Goal: Transaction & Acquisition: Obtain resource

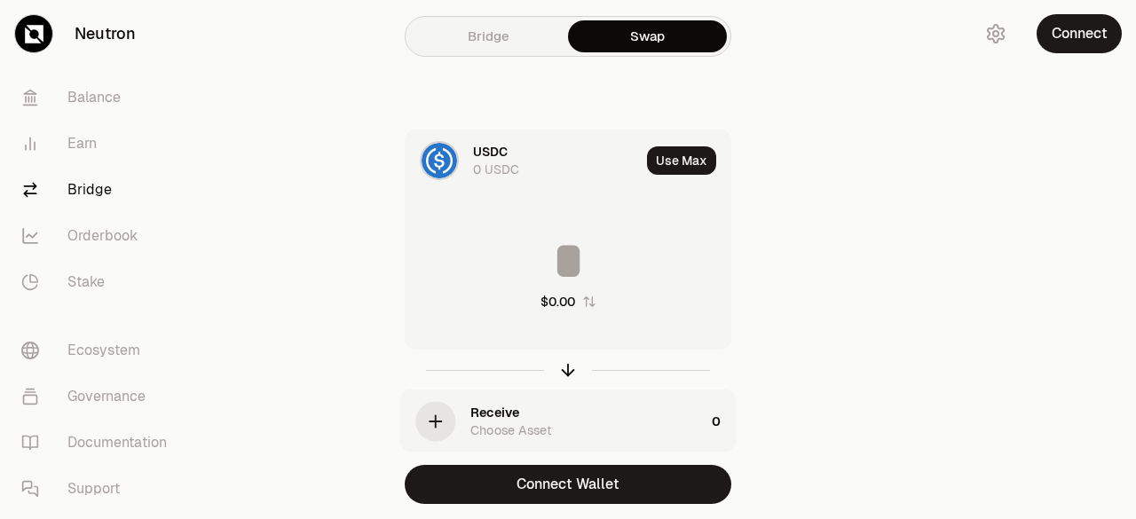
click at [532, 43] on link "Bridge" at bounding box center [488, 36] width 159 height 32
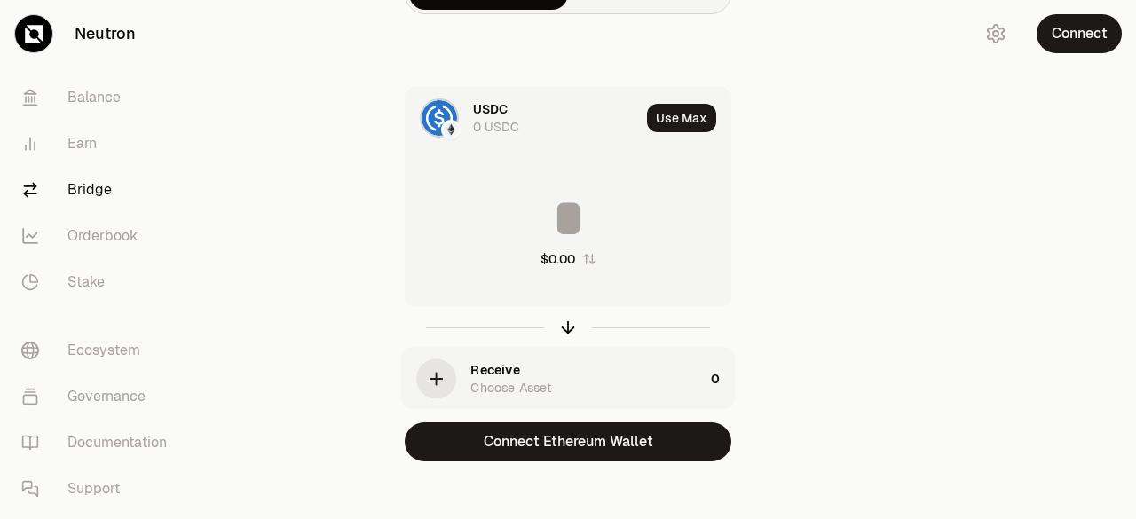
scroll to position [55, 0]
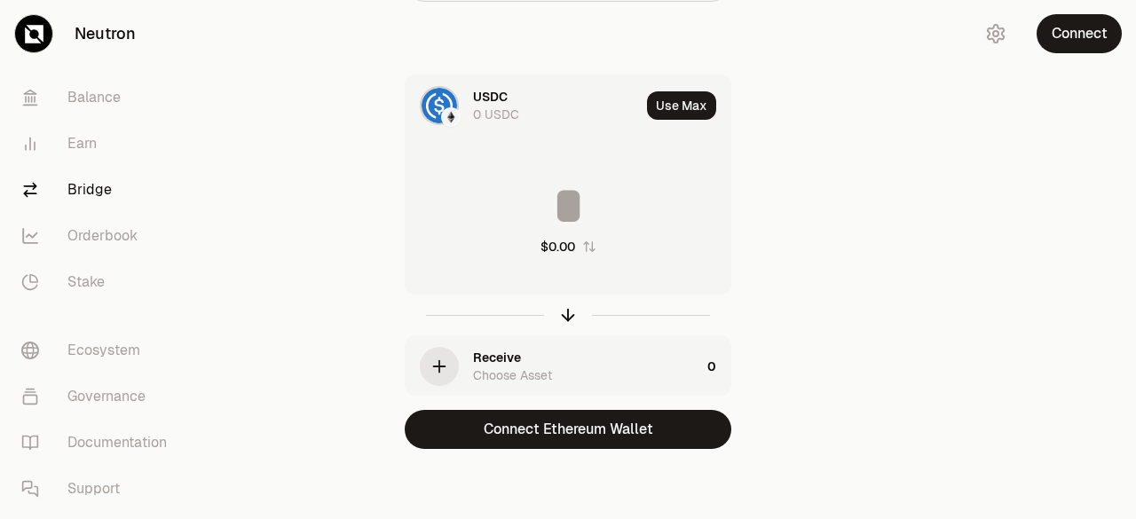
click at [500, 91] on div "USDC" at bounding box center [490, 97] width 35 height 18
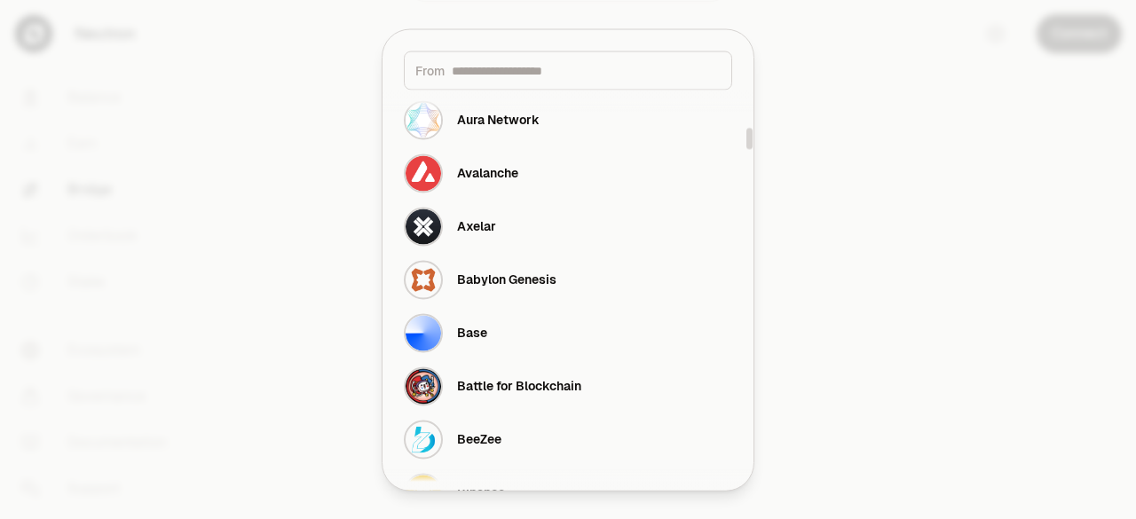
scroll to position [976, 0]
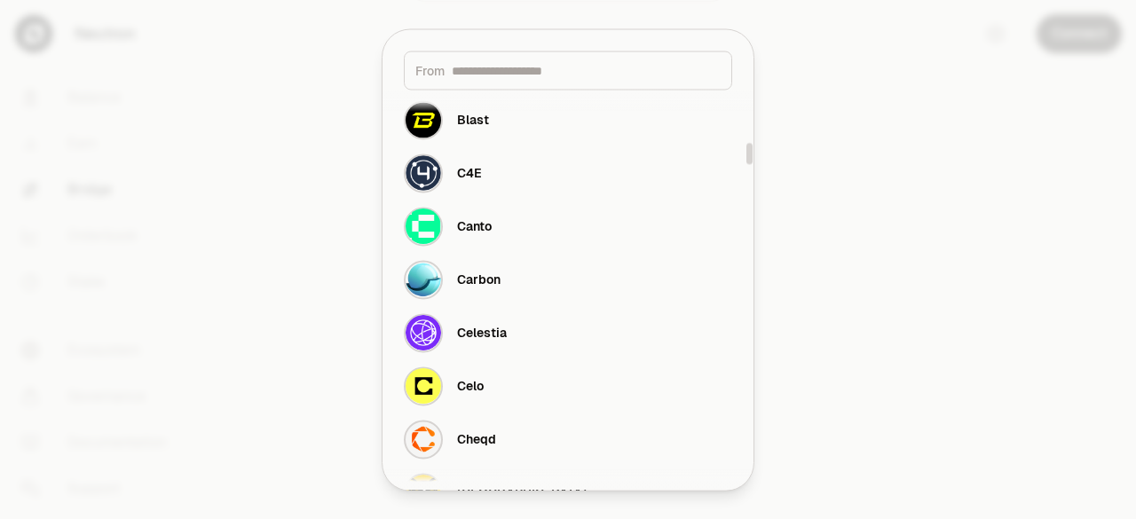
click at [899, 207] on div at bounding box center [568, 259] width 1136 height 519
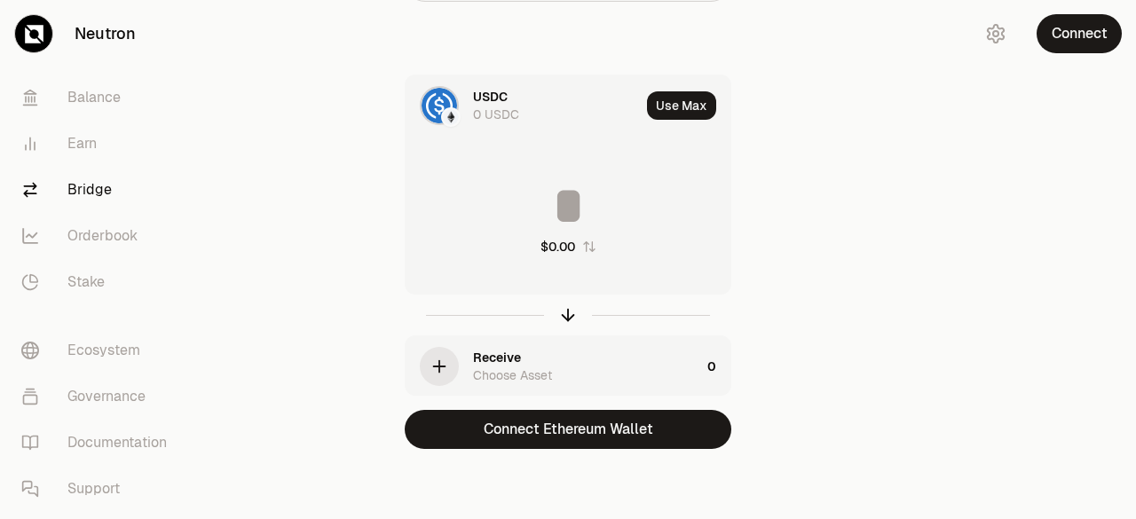
click at [463, 96] on div "USDC 0 USDC" at bounding box center [523, 105] width 234 height 60
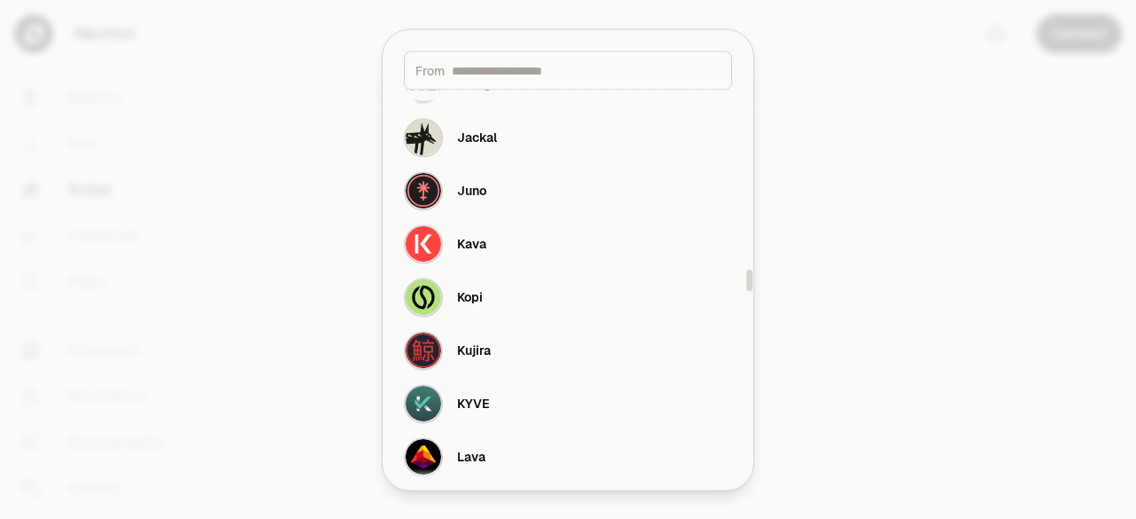
scroll to position [3727, 0]
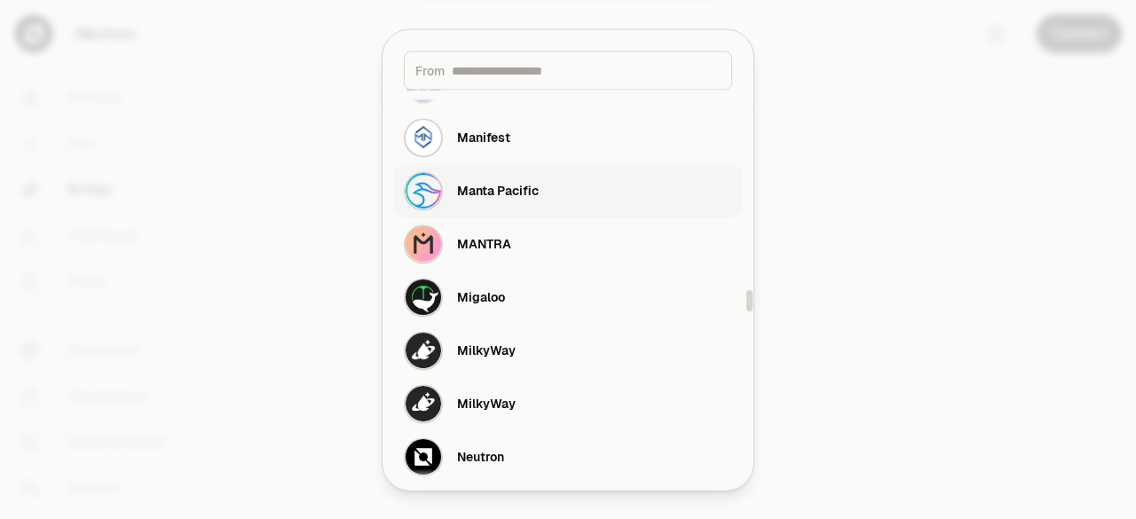
click at [509, 185] on div "Manta Pacific" at bounding box center [498, 191] width 82 height 18
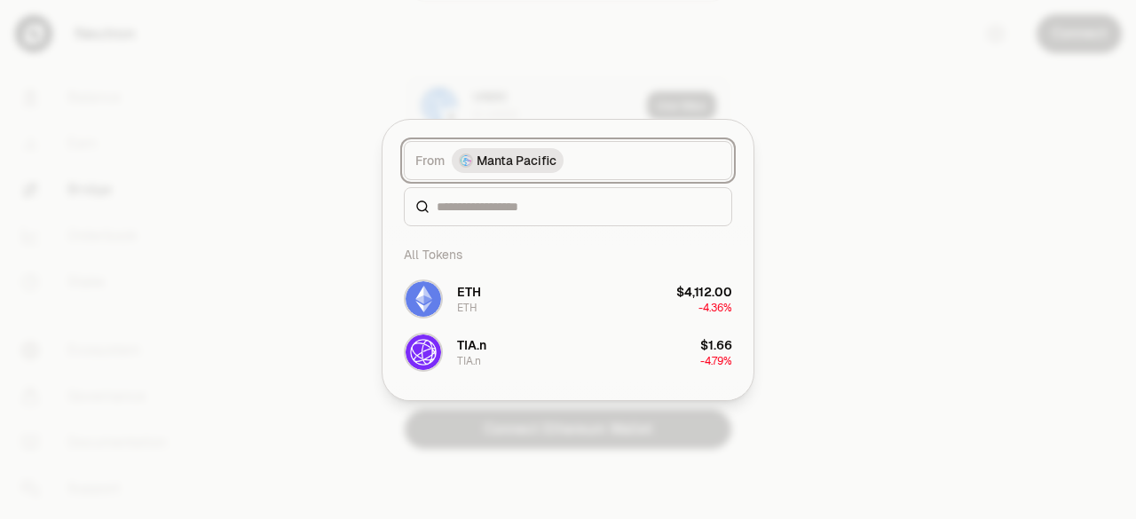
click at [443, 158] on span "From" at bounding box center [429, 161] width 29 height 18
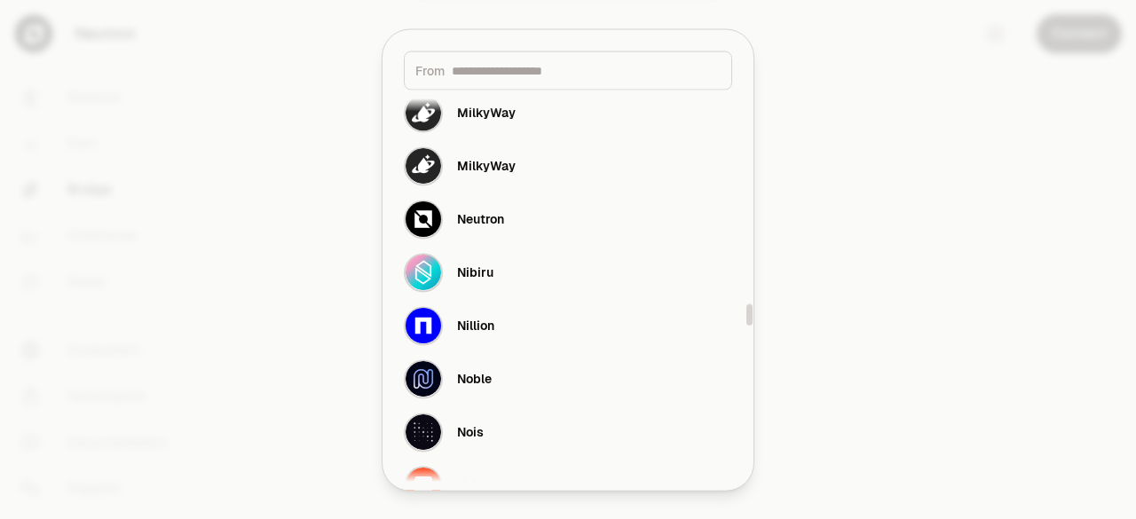
scroll to position [3993, 0]
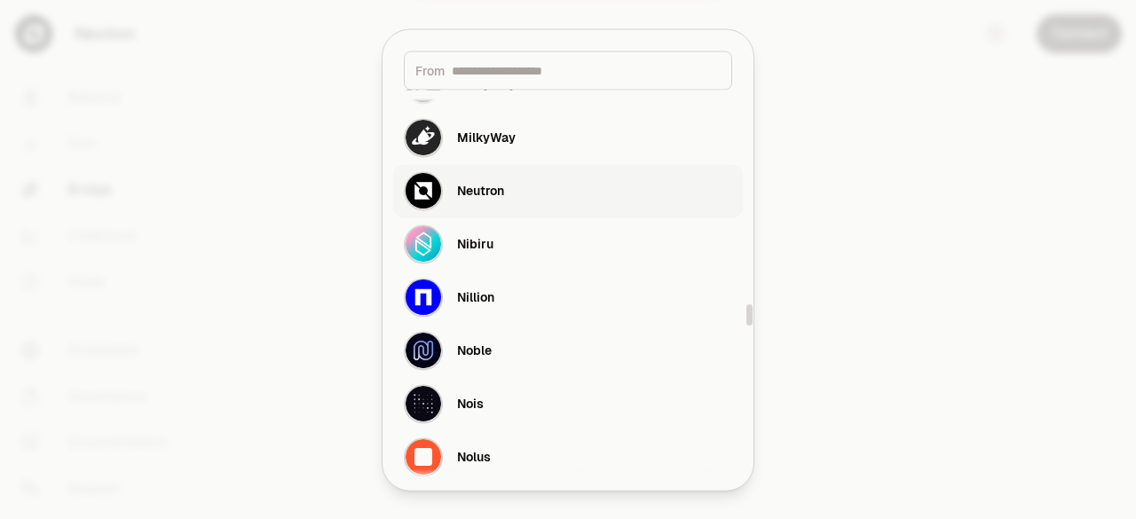
click at [566, 204] on button "Neutron" at bounding box center [568, 190] width 350 height 53
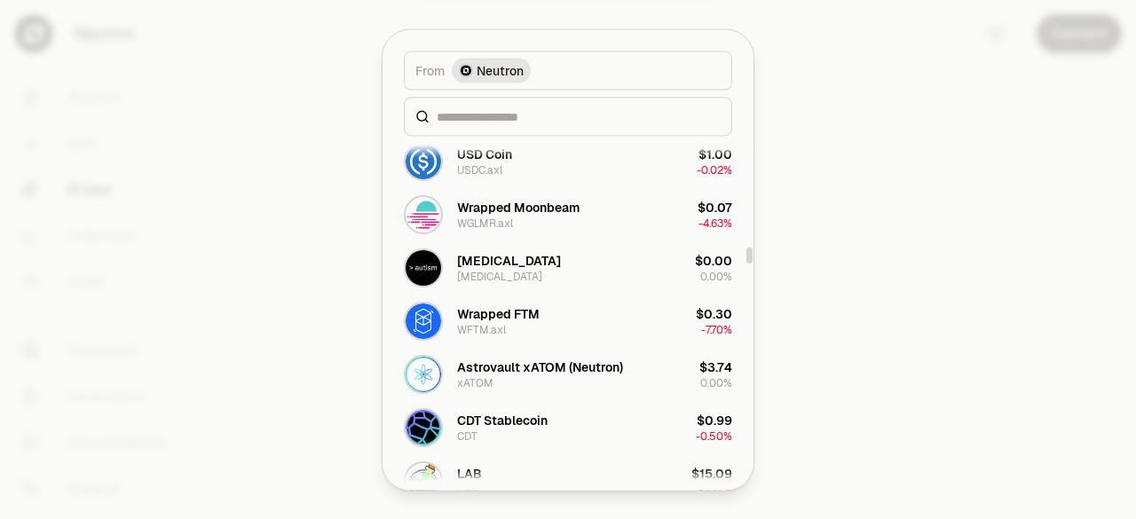
scroll to position [3904, 0]
